Goal: Task Accomplishment & Management: Complete application form

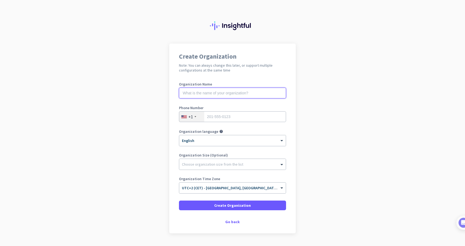
click at [195, 93] on input "text" at bounding box center [232, 93] width 107 height 11
type input "VELTAQ"
click at [193, 117] on div "+1" at bounding box center [191, 117] width 25 height 10
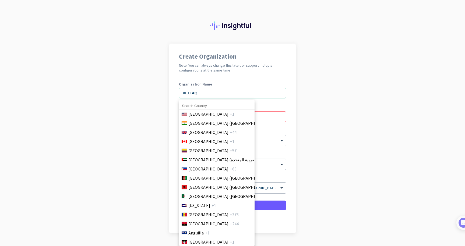
click at [197, 106] on input at bounding box center [216, 106] width 75 height 7
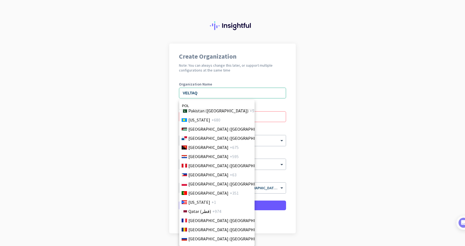
scroll to position [1557, 0]
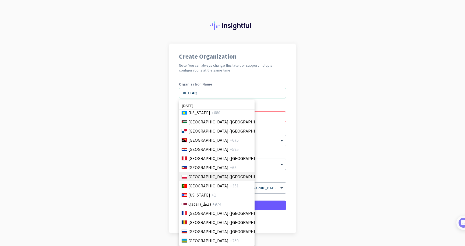
type input "[DATE]"
click at [205, 175] on span "[GEOGRAPHIC_DATA] ([GEOGRAPHIC_DATA])" at bounding box center [230, 177] width 84 height 6
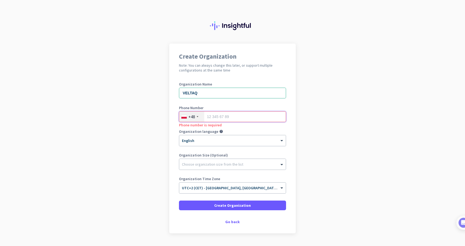
click at [220, 118] on input "tel" at bounding box center [232, 116] width 107 height 11
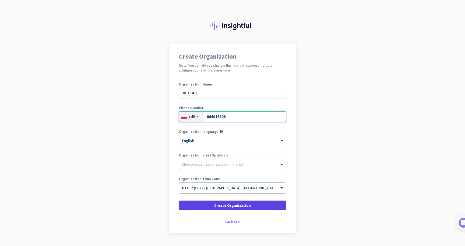
type input "664915306"
click at [229, 205] on span "Create Organization" at bounding box center [232, 205] width 37 height 5
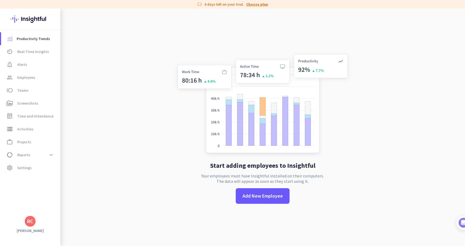
click at [255, 6] on link "Choose plan" at bounding box center [257, 4] width 22 height 5
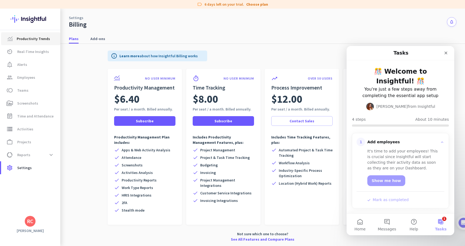
click at [41, 40] on span "Productivity Trends" at bounding box center [33, 39] width 33 height 6
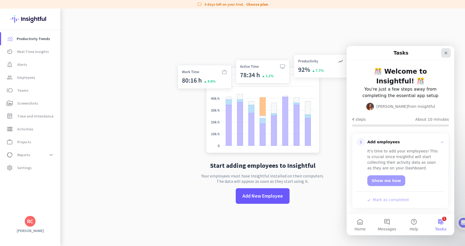
click at [445, 53] on icon "Close" at bounding box center [446, 53] width 3 height 3
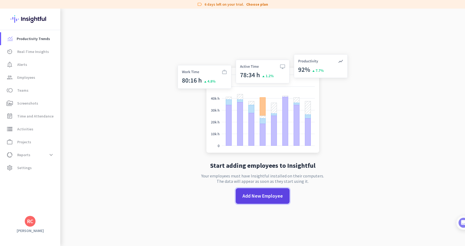
click at [277, 193] on span "Add New Employee" at bounding box center [262, 196] width 40 height 7
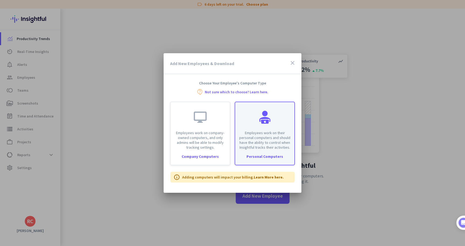
click at [267, 157] on div "Personal Computers" at bounding box center [264, 157] width 59 height 4
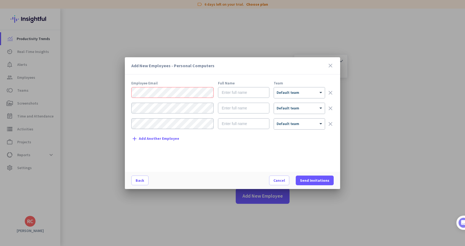
click at [254, 98] on form "× Default team clear × Default team clear × Default team clear" at bounding box center [232, 110] width 202 height 47
click at [251, 96] on input "text" at bounding box center [243, 92] width 51 height 11
type input "[PERSON_NAME]"
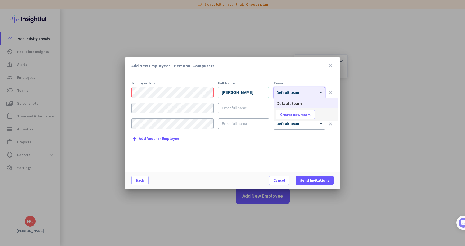
click at [290, 93] on div at bounding box center [299, 91] width 51 height 5
click at [290, 103] on span "Default team" at bounding box center [289, 103] width 25 height 5
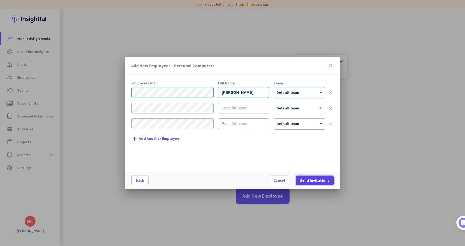
click at [319, 180] on span "Send Invitations" at bounding box center [314, 180] width 29 height 5
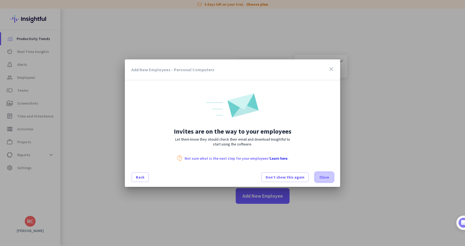
click at [328, 178] on span "Close" at bounding box center [324, 177] width 10 height 5
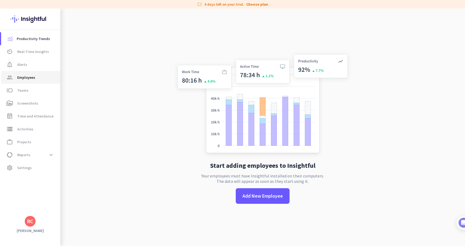
click at [22, 78] on span "Employees" at bounding box center [26, 77] width 18 height 6
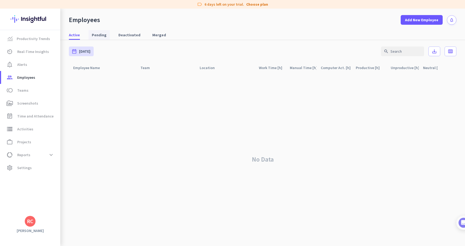
click at [98, 38] on span "Pending" at bounding box center [99, 35] width 15 height 10
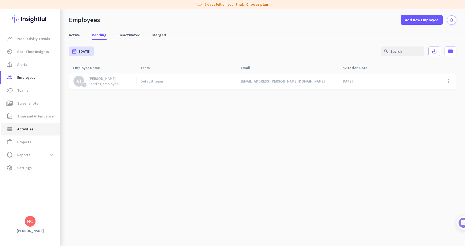
click at [25, 129] on span "Activities" at bounding box center [25, 129] width 16 height 6
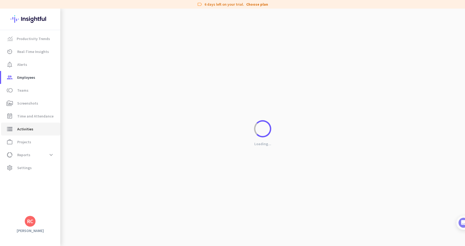
type input "[DATE]"
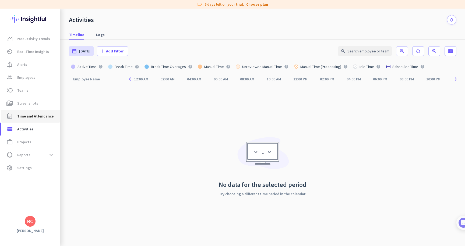
click at [29, 120] on link "event_note Time and Attendance" at bounding box center [30, 116] width 59 height 13
type input "[DATE] - [DATE]"
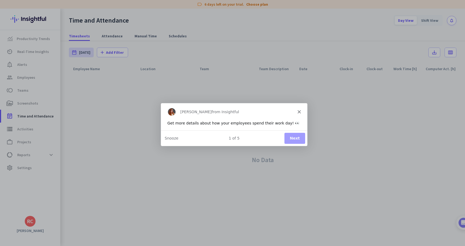
click at [300, 111] on icon "Close" at bounding box center [298, 111] width 3 height 3
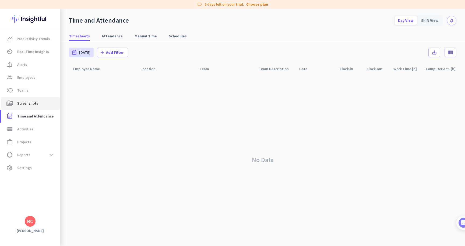
click at [37, 104] on span "perm_media Screenshots" at bounding box center [30, 103] width 51 height 6
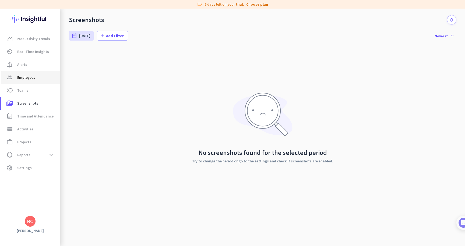
click at [33, 77] on span "Employees" at bounding box center [26, 77] width 18 height 6
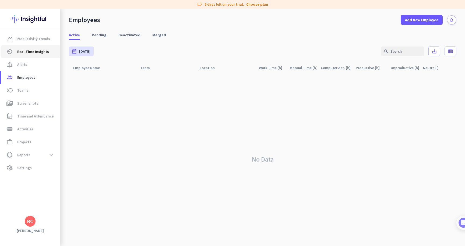
click at [30, 55] on link "av_timer Real-Time Insights" at bounding box center [30, 51] width 59 height 13
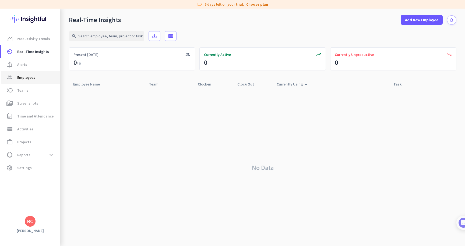
click at [24, 75] on span "Employees" at bounding box center [26, 77] width 18 height 6
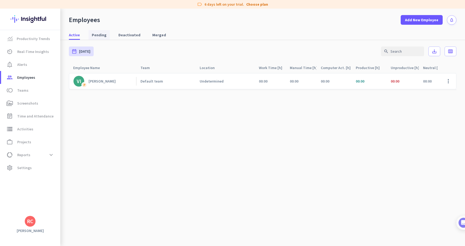
click at [98, 34] on span "Pending" at bounding box center [99, 34] width 15 height 5
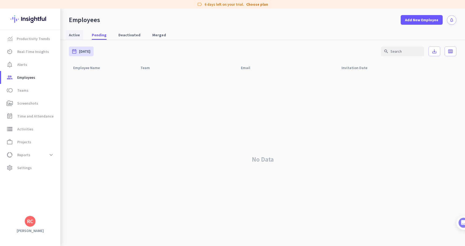
click at [80, 35] on link "Active" at bounding box center [74, 35] width 17 height 10
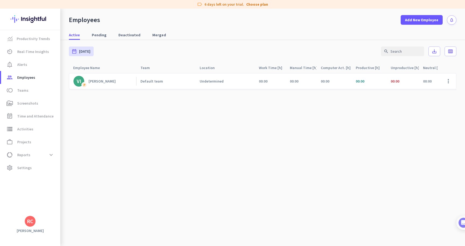
click at [92, 82] on div "[PERSON_NAME]" at bounding box center [102, 81] width 27 height 5
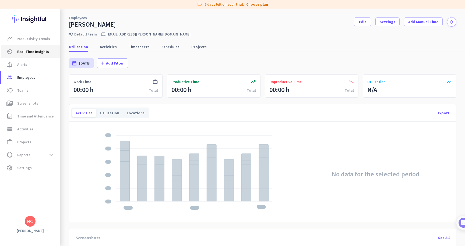
click at [30, 52] on span "Real-Time Insights" at bounding box center [33, 51] width 32 height 6
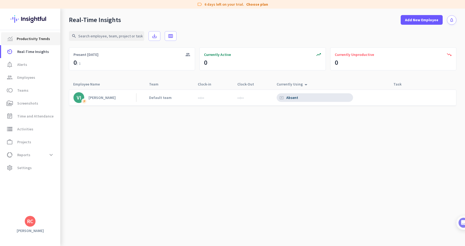
click at [41, 41] on span "Productivity Trends" at bounding box center [33, 39] width 33 height 6
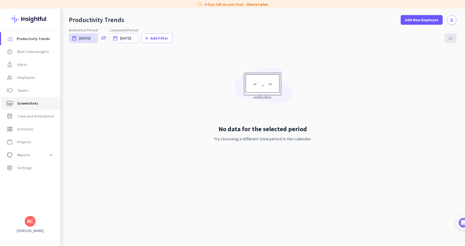
click at [26, 105] on span "Screenshots" at bounding box center [27, 103] width 21 height 6
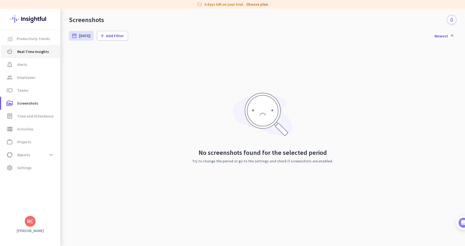
click at [27, 51] on span "Real-Time Insights" at bounding box center [33, 51] width 32 height 6
